Goal: Find specific page/section: Find specific page/section

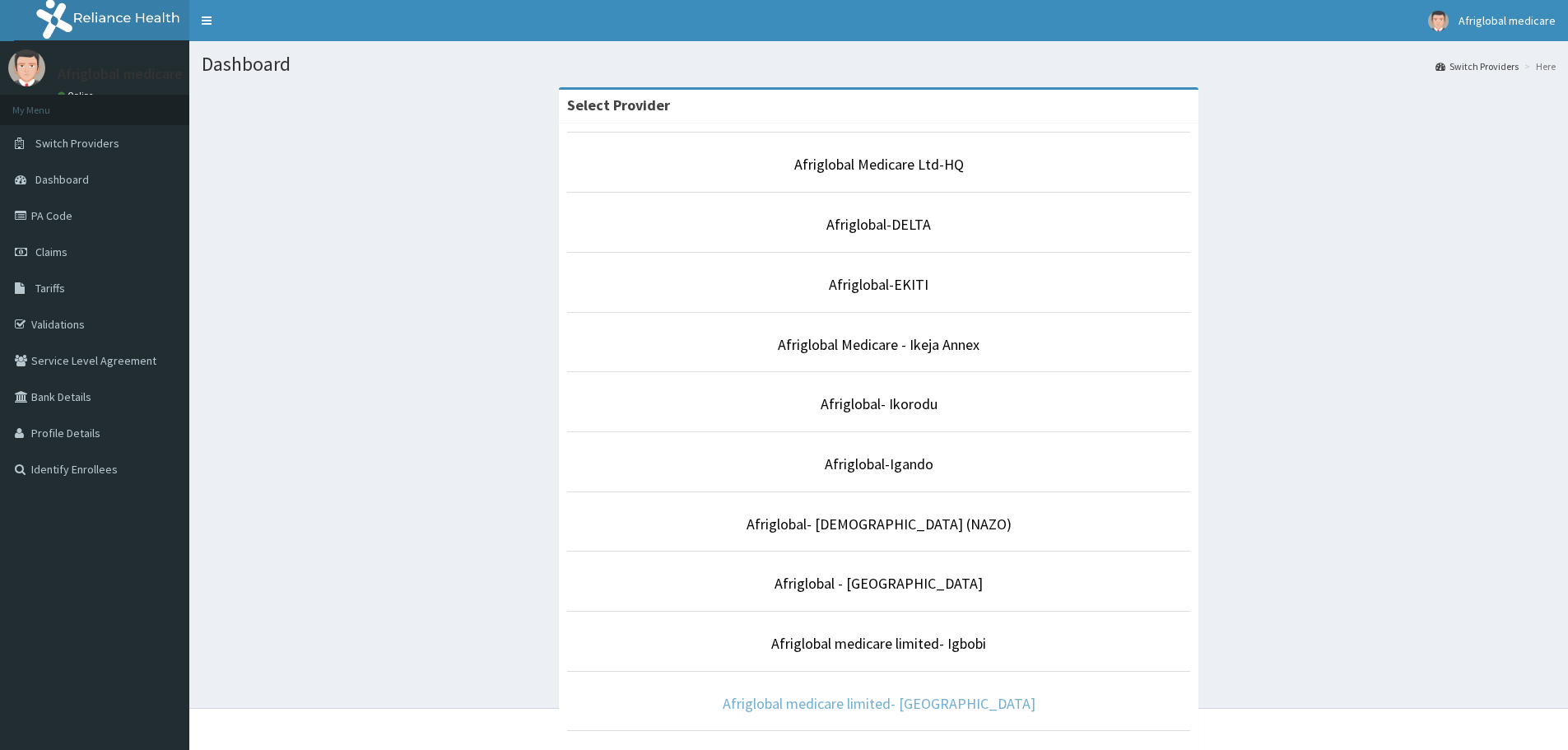
click at [877, 706] on link "Afriglobal medicare limited- [GEOGRAPHIC_DATA]" at bounding box center [878, 703] width 312 height 19
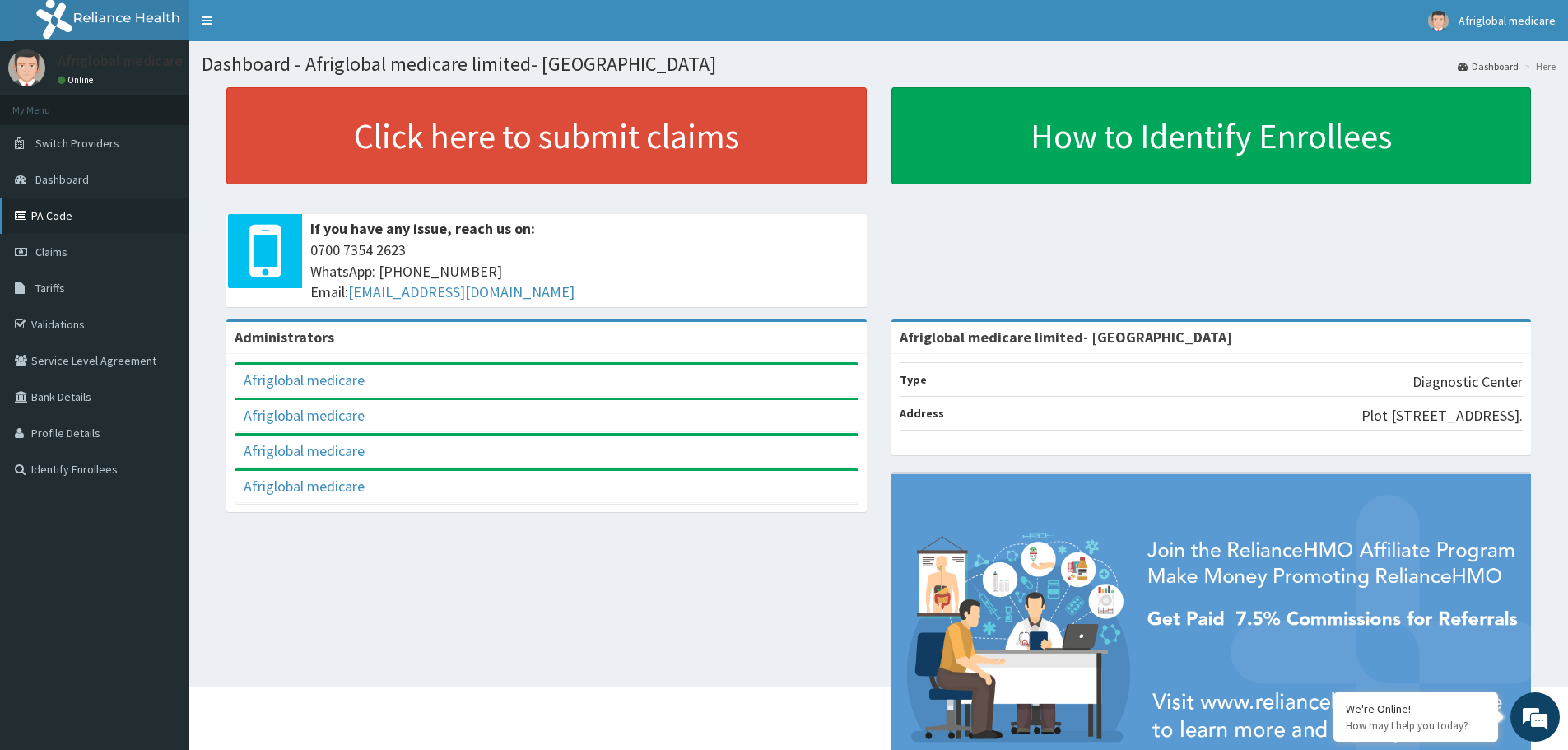
click at [59, 216] on link "PA Code" at bounding box center [95, 216] width 190 height 37
